Goal: Task Accomplishment & Management: Complete application form

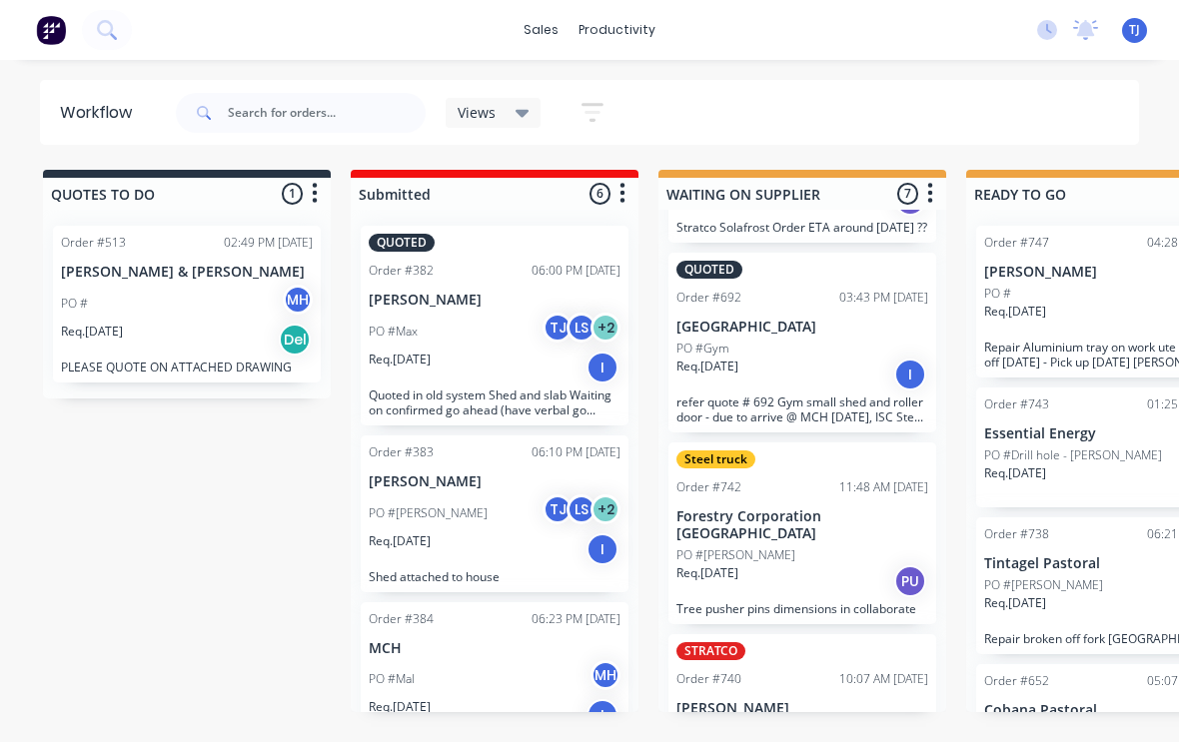
scroll to position [704, 0]
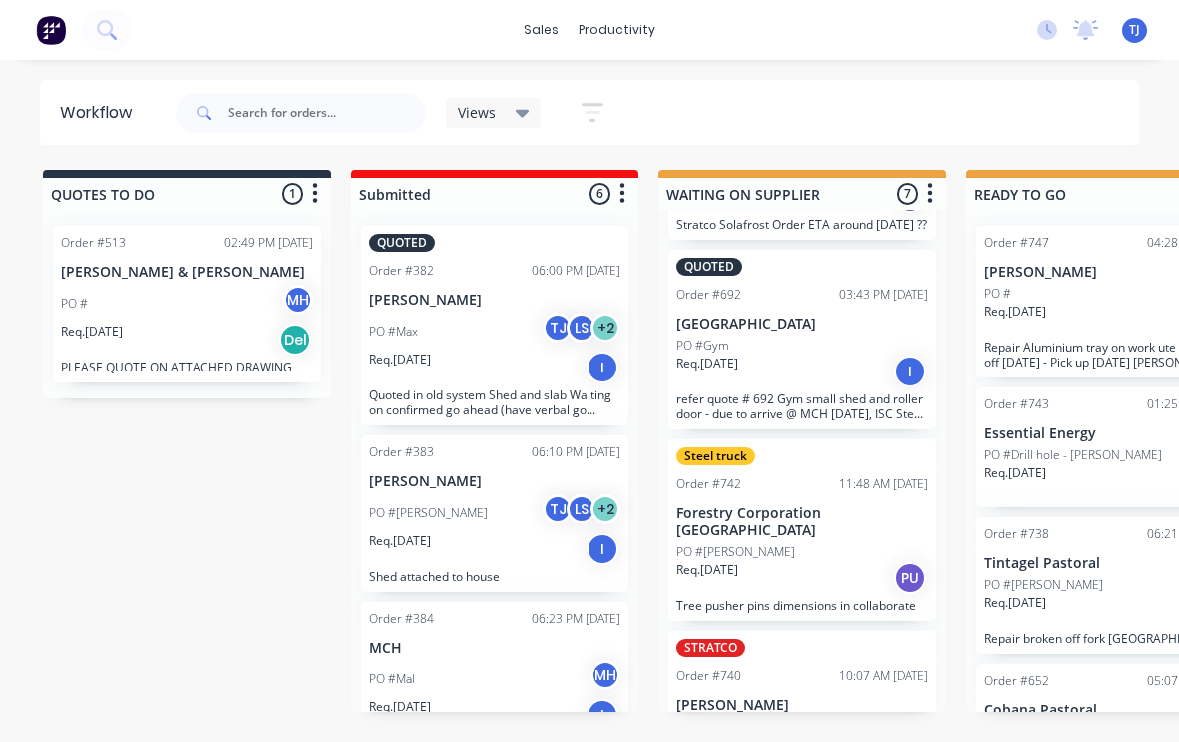
click at [808, 561] on div "Req. [DATE] PU" at bounding box center [802, 578] width 252 height 34
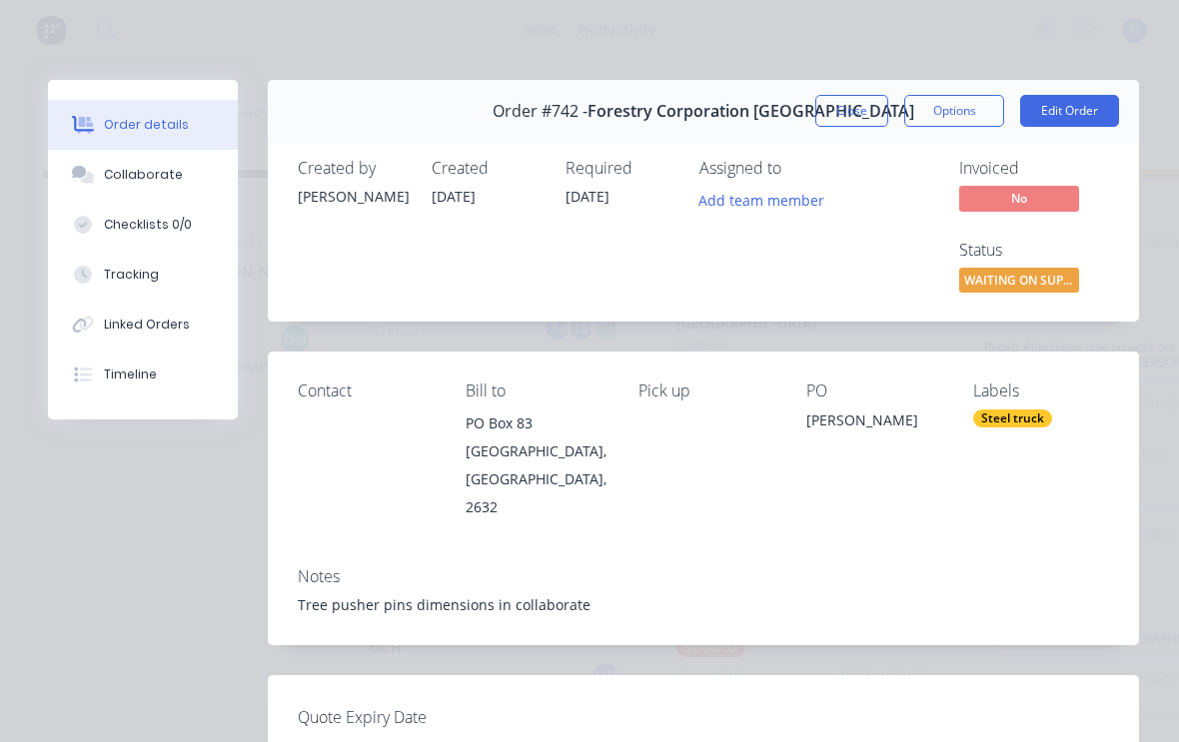
click at [590, 594] on div "Tree pusher pins dimensions in collaborate" at bounding box center [703, 604] width 811 height 21
click at [1076, 103] on button "Edit Order" at bounding box center [1069, 111] width 99 height 32
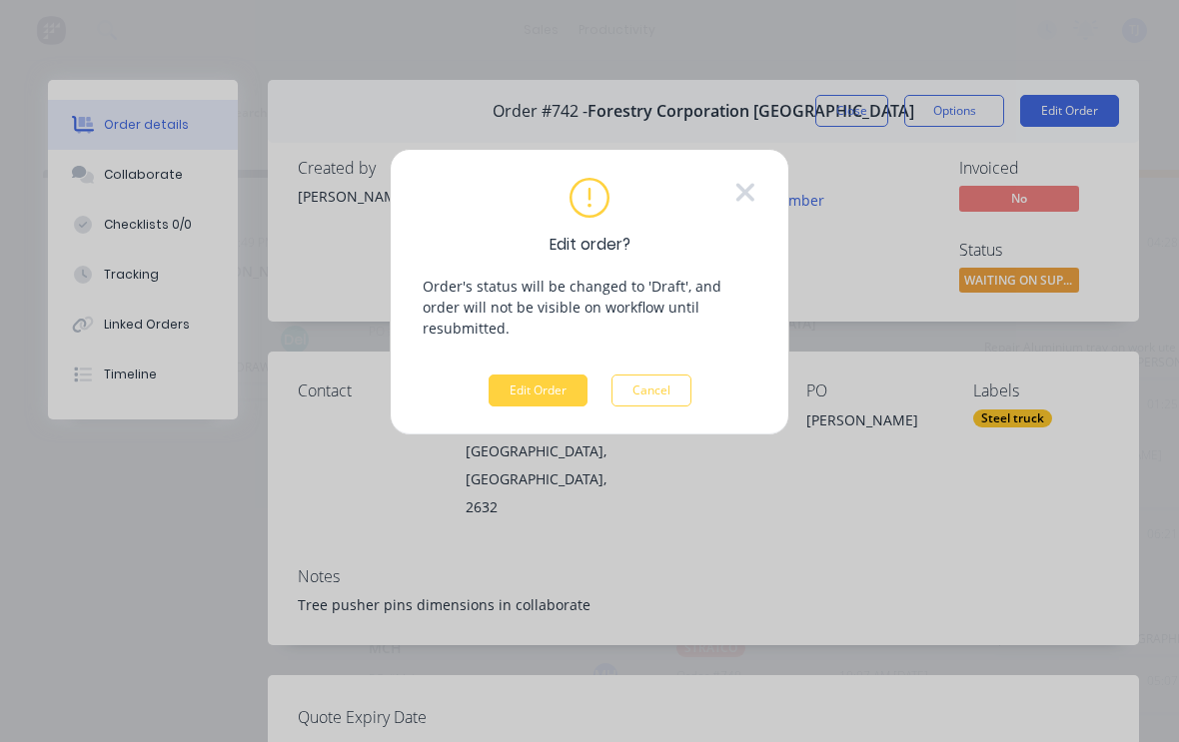
click at [538, 375] on button "Edit Order" at bounding box center [537, 391] width 99 height 32
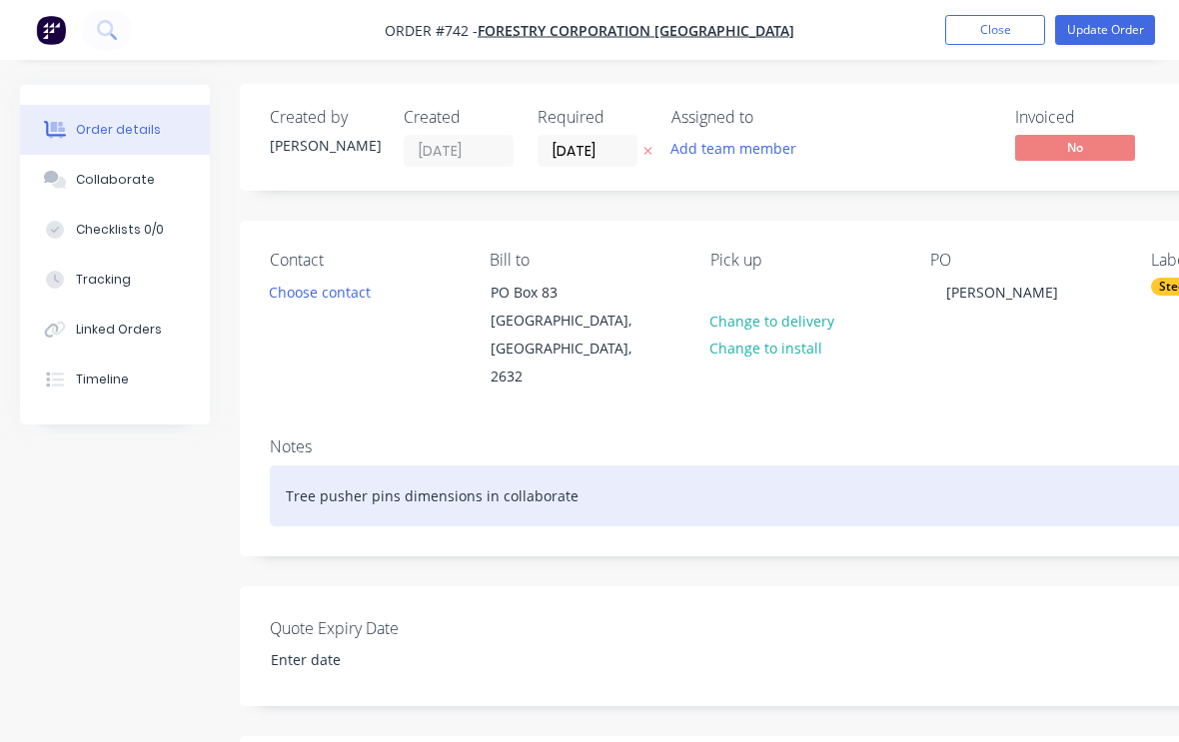
click at [584, 465] on div "Tree pusher pins dimensions in collaborate" at bounding box center [804, 495] width 1069 height 61
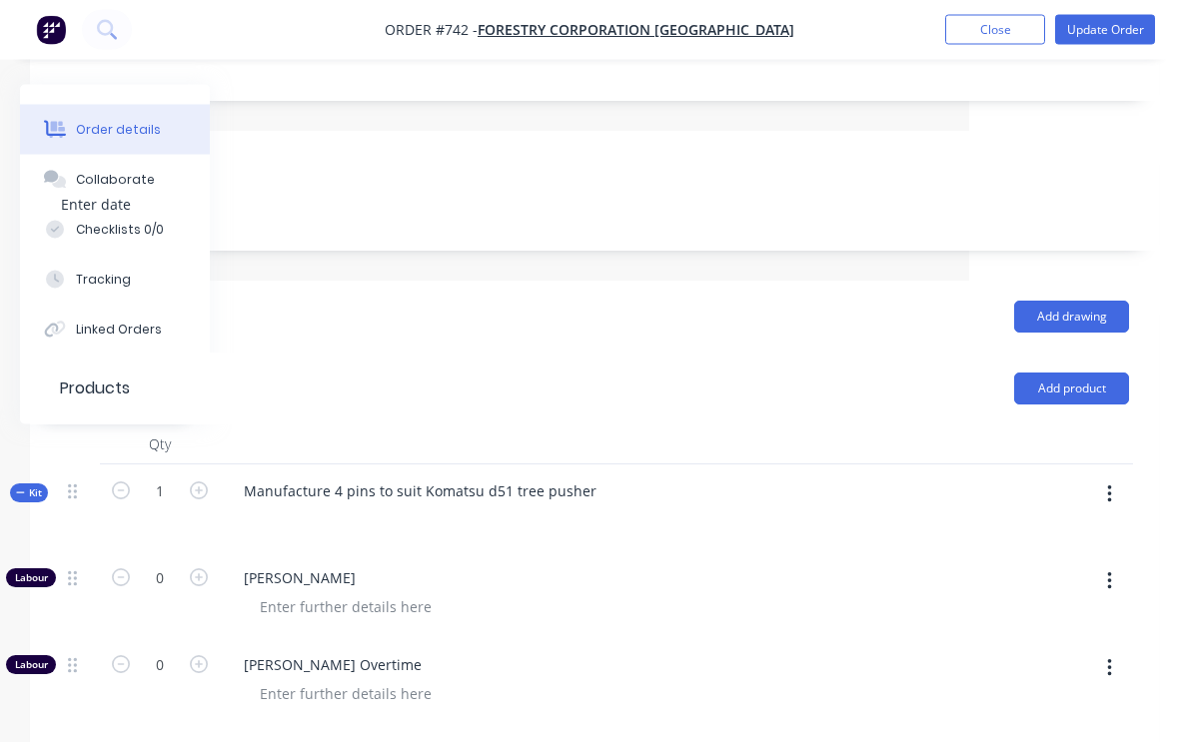
scroll to position [457, 210]
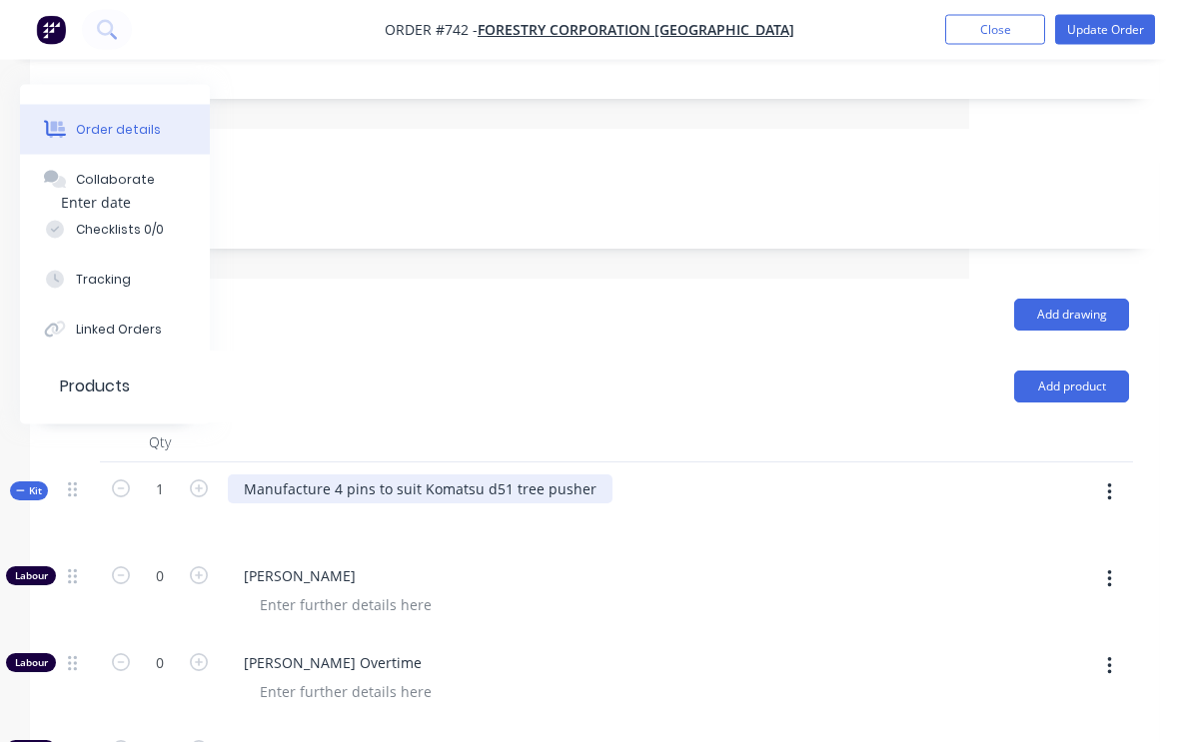
click at [587, 475] on div "Manufacture 4 pins to suit Komatsu d51 tree pusher" at bounding box center [420, 489] width 385 height 29
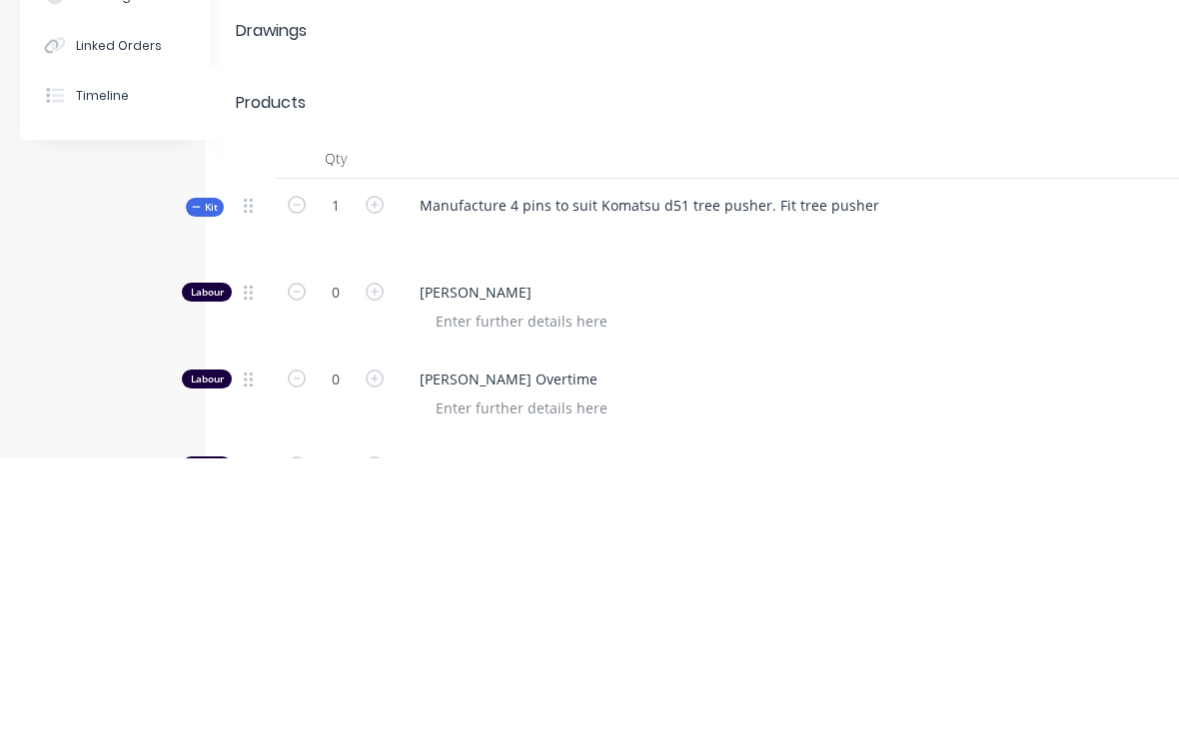
scroll to position [742, 35]
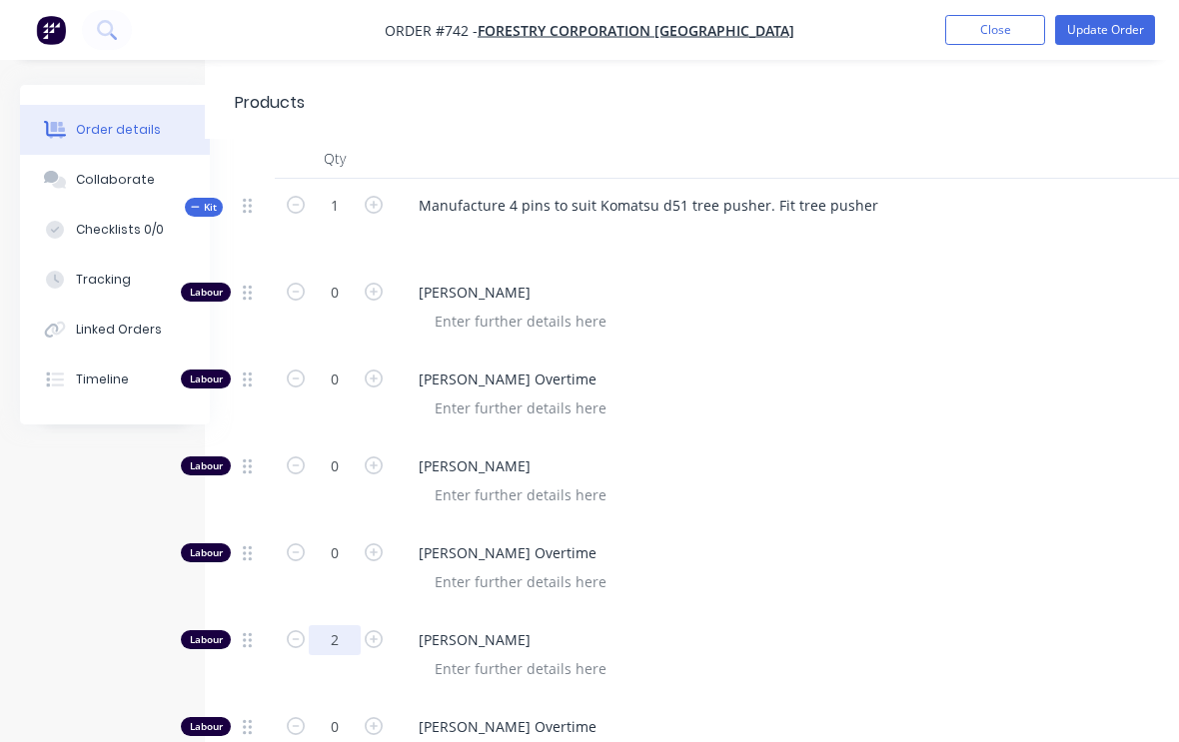
click at [337, 625] on input "2" at bounding box center [335, 640] width 52 height 30
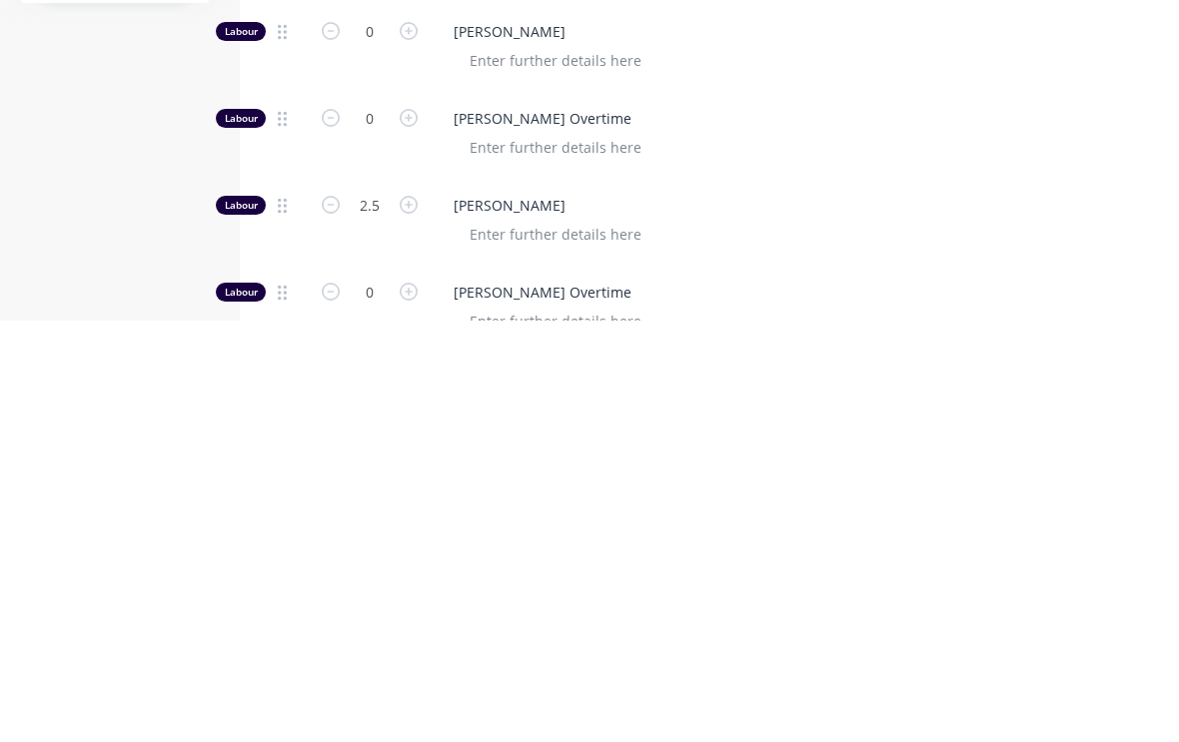
scroll to position [1178, 0]
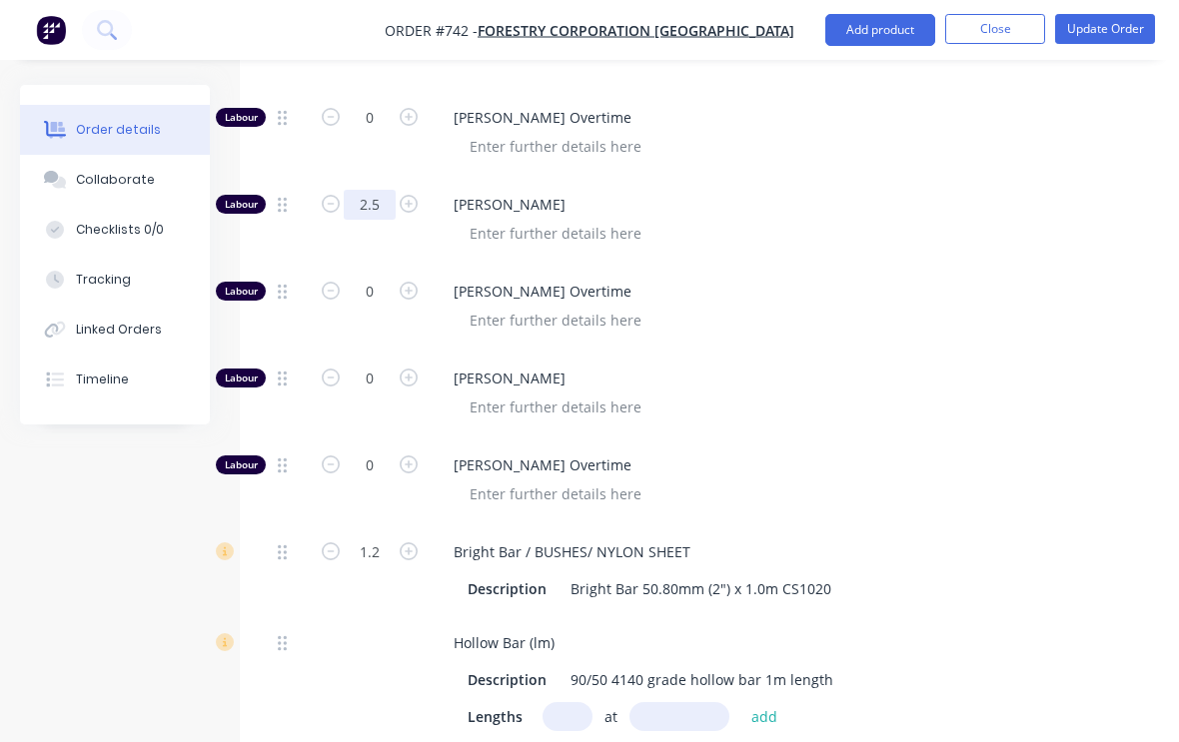
type input "2.5"
click at [1105, 28] on button "Update Order" at bounding box center [1105, 29] width 100 height 30
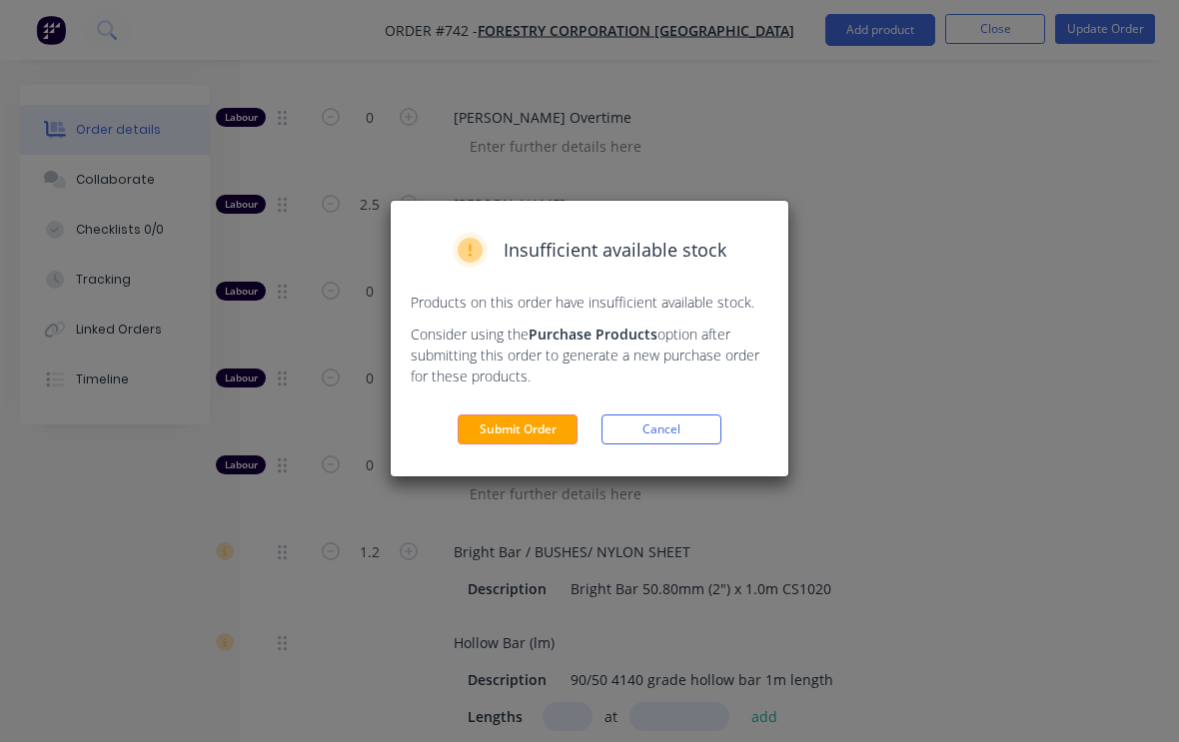
click at [528, 425] on button "Submit Order" at bounding box center [517, 430] width 120 height 30
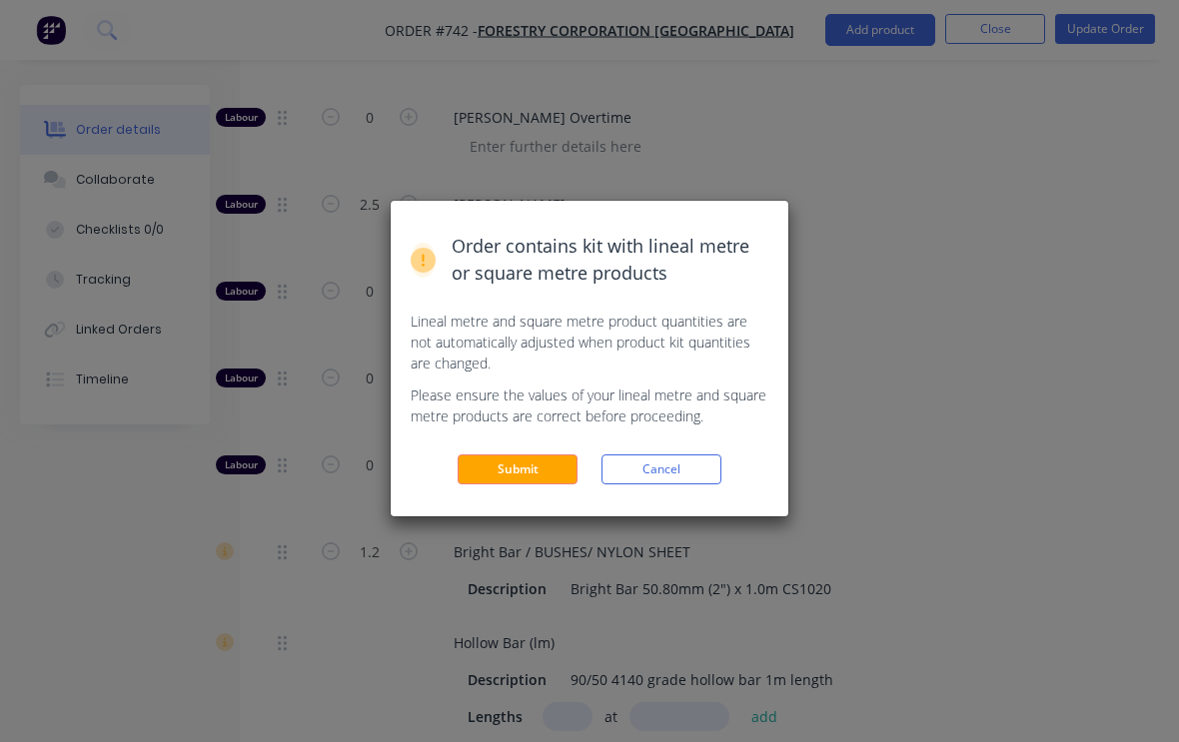
click at [531, 454] on button "Submit" at bounding box center [517, 469] width 120 height 30
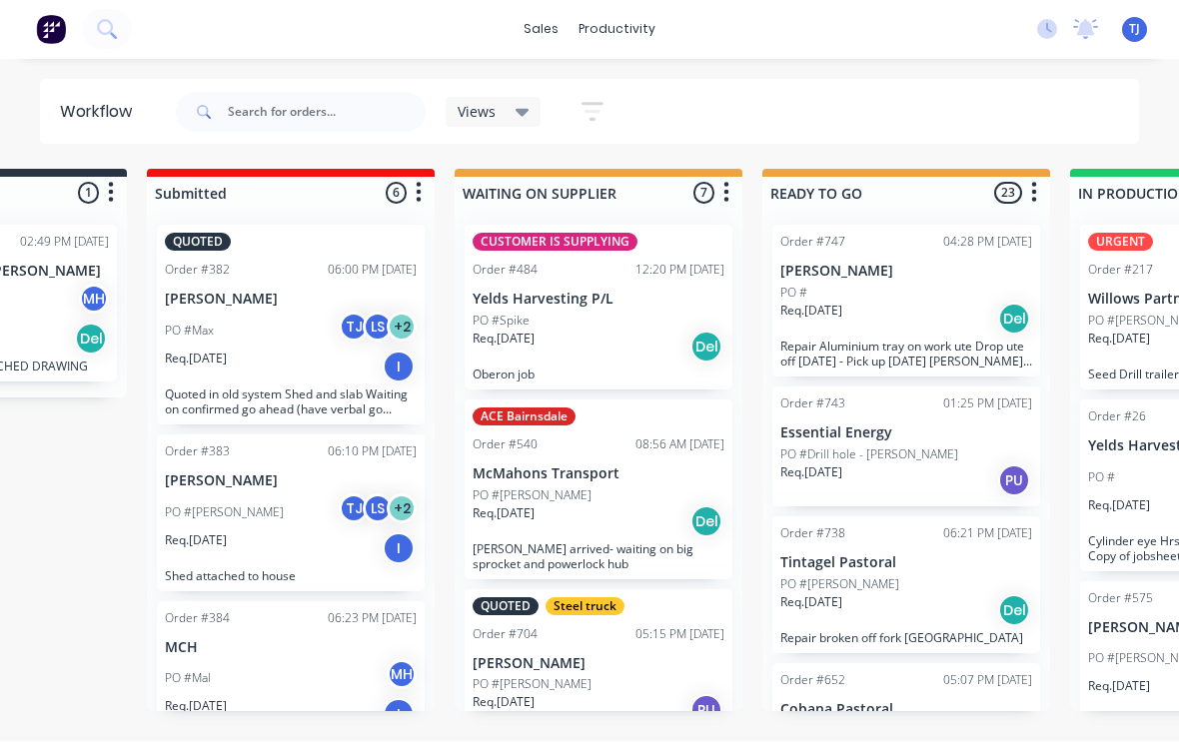
scroll to position [0, 204]
